Goal: Information Seeking & Learning: Learn about a topic

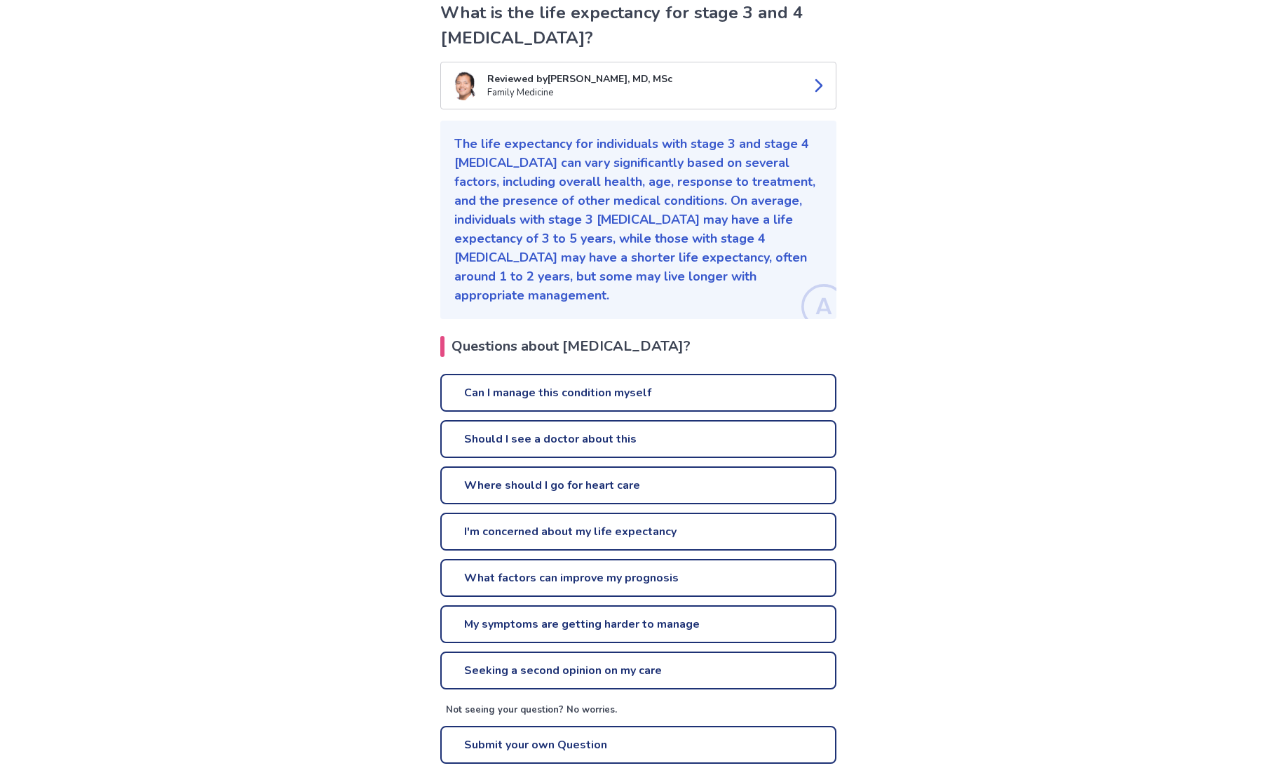
scroll to position [132, 0]
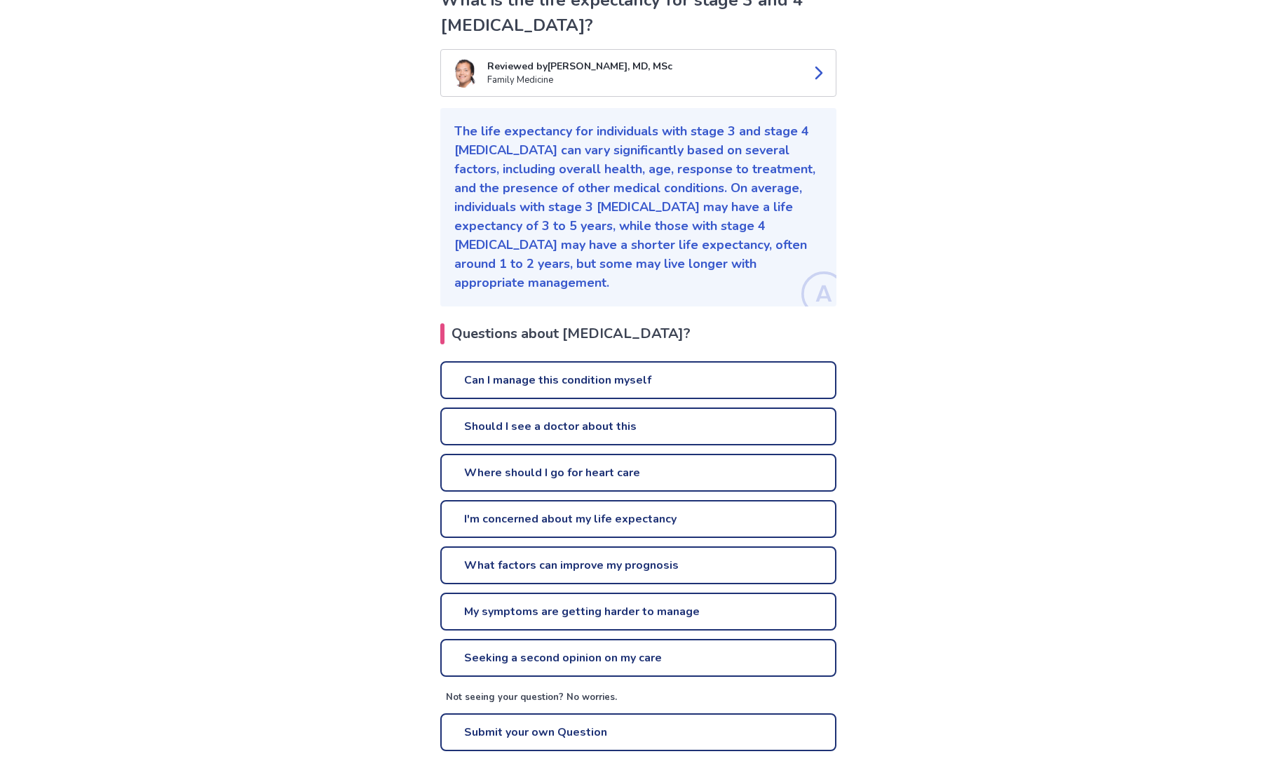
click at [568, 365] on link "Can I manage this condition myself" at bounding box center [638, 380] width 396 height 38
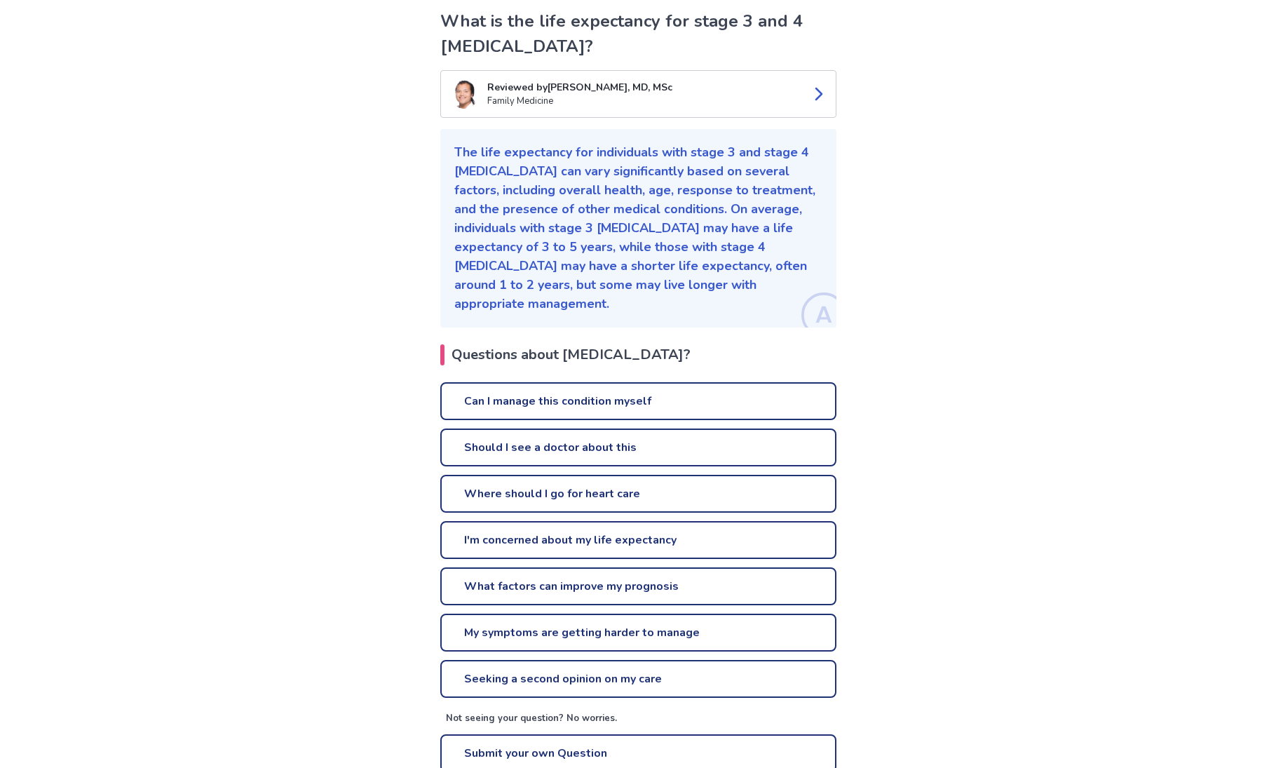
scroll to position [132, 0]
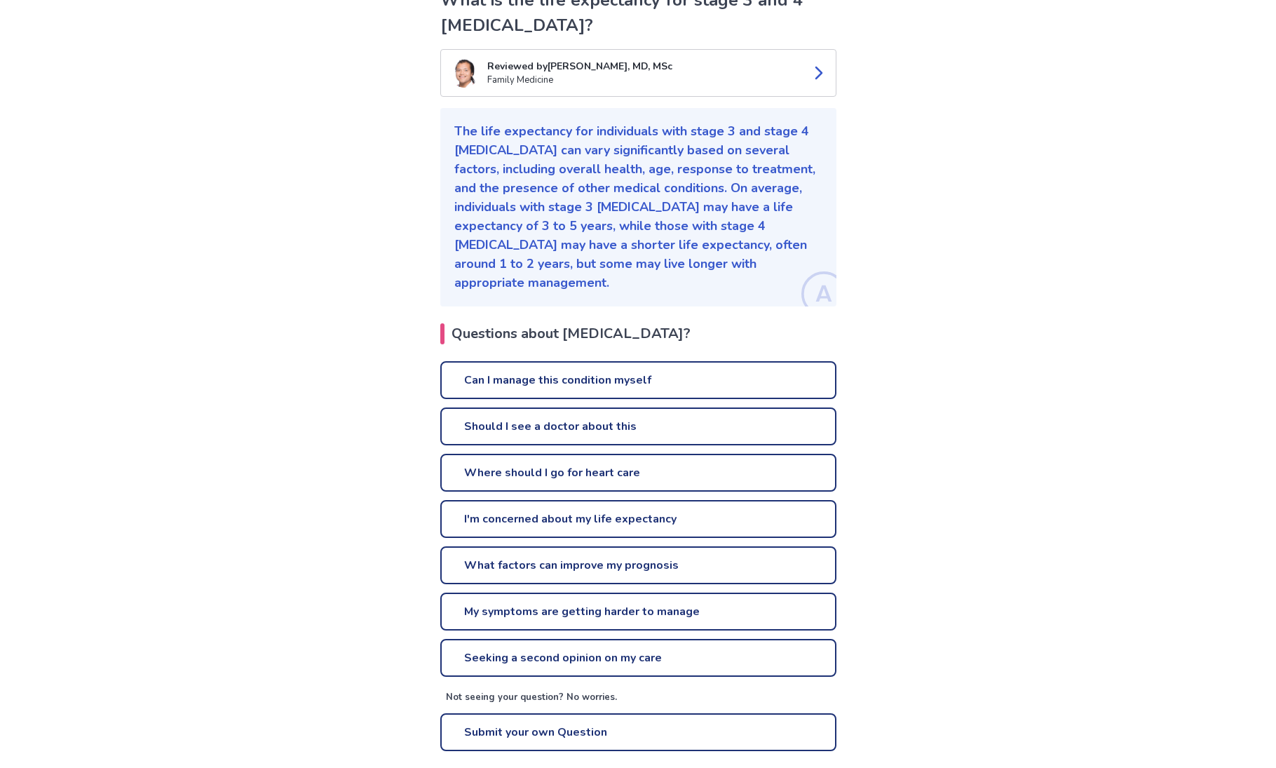
click at [628, 411] on link "Should I see a doctor about this" at bounding box center [638, 426] width 396 height 38
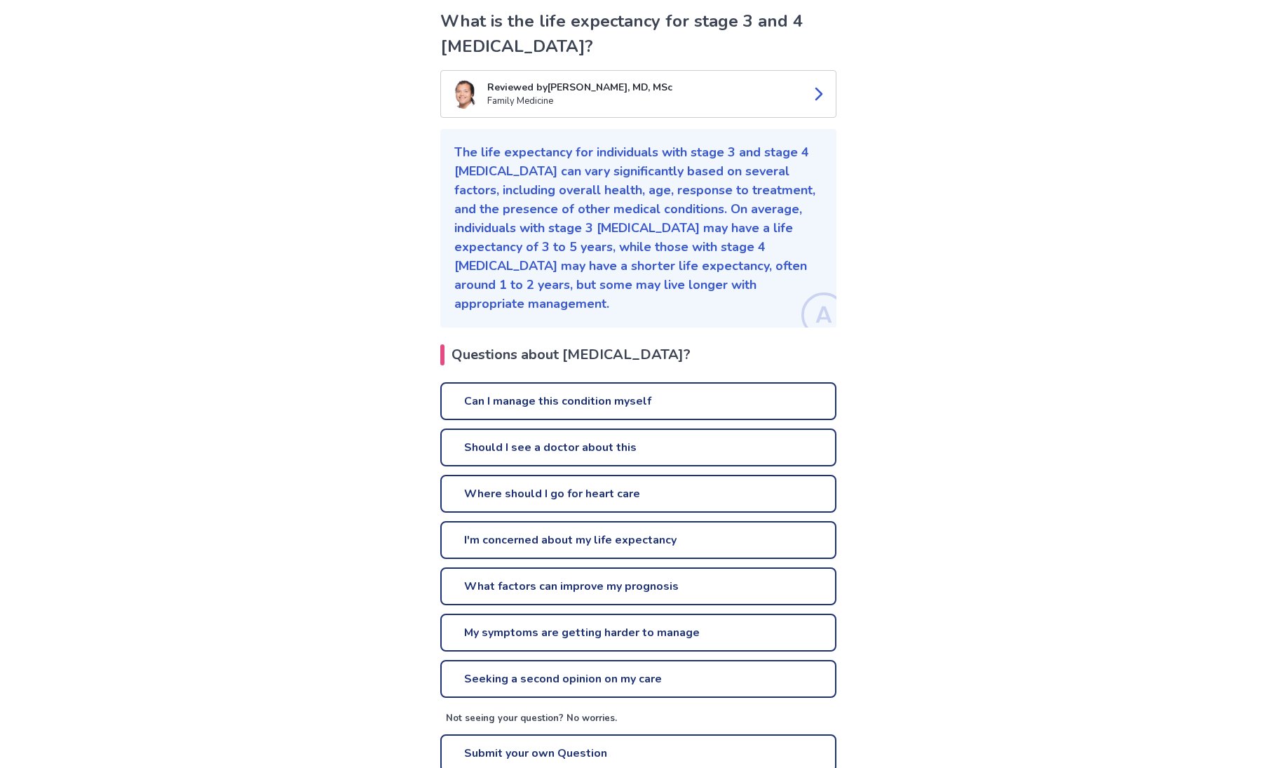
scroll to position [132, 0]
